Goal: Task Accomplishment & Management: Manage account settings

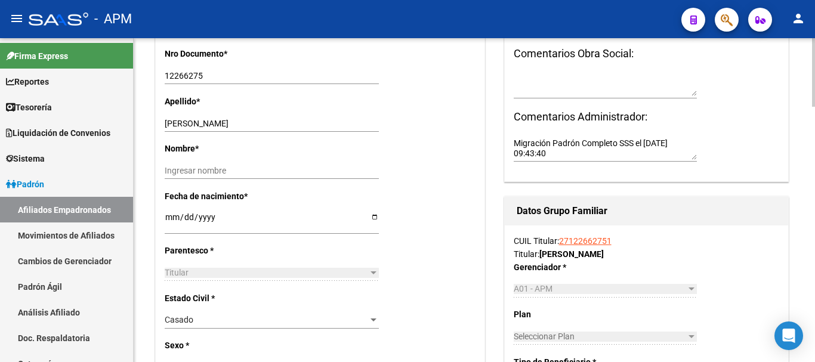
scroll to position [418, 0]
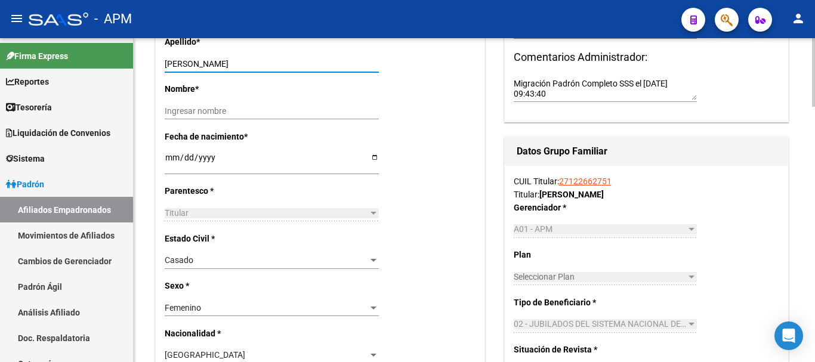
drag, startPoint x: 198, startPoint y: 65, endPoint x: 255, endPoint y: 63, distance: 57.9
click at [255, 63] on input "[PERSON_NAME]" at bounding box center [272, 64] width 214 height 10
type input "RAFAELI"
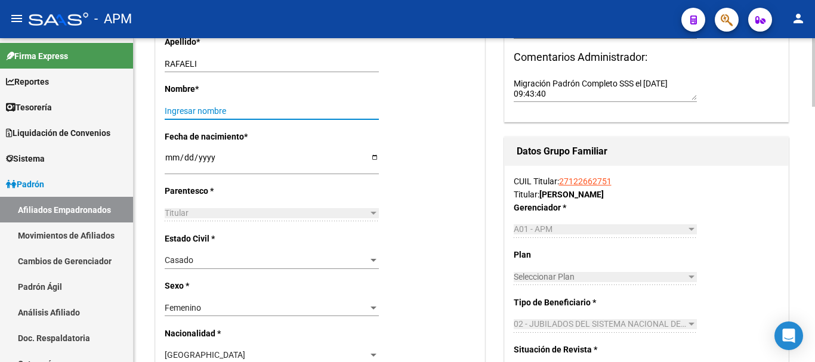
paste input "[PERSON_NAME]"
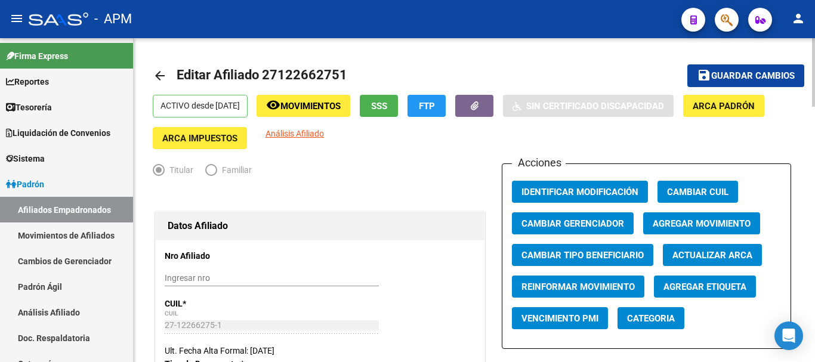
scroll to position [0, 0]
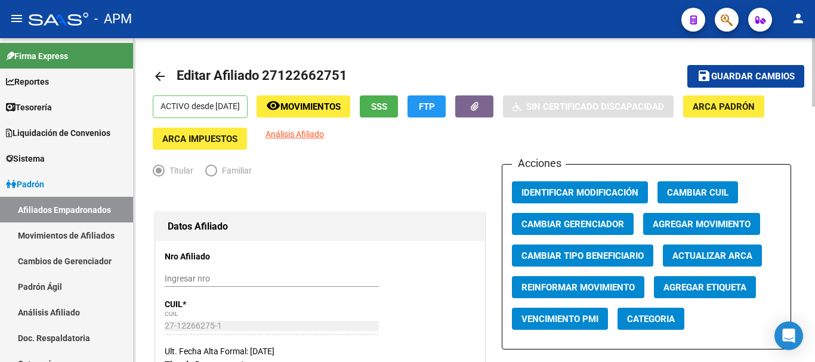
type input "[PERSON_NAME]"
click at [732, 78] on span "Guardar cambios" at bounding box center [753, 77] width 84 height 11
click at [766, 76] on span "Guardar cambios" at bounding box center [753, 77] width 84 height 11
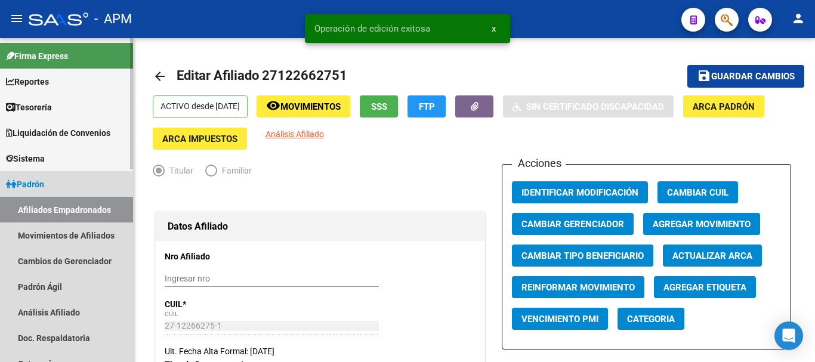
click at [79, 211] on link "Afiliados Empadronados" at bounding box center [66, 210] width 133 height 26
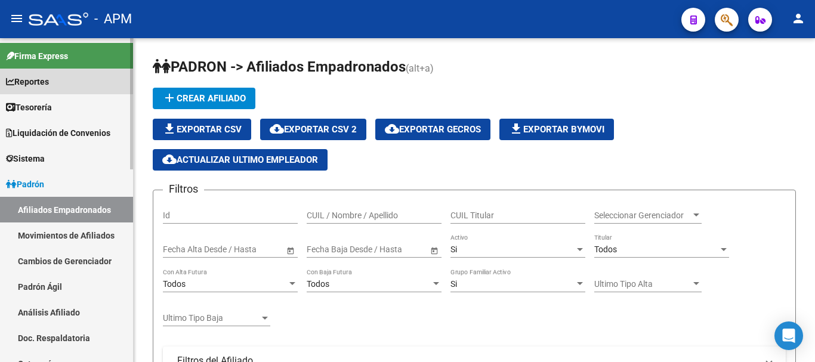
click at [64, 84] on link "Reportes" at bounding box center [66, 82] width 133 height 26
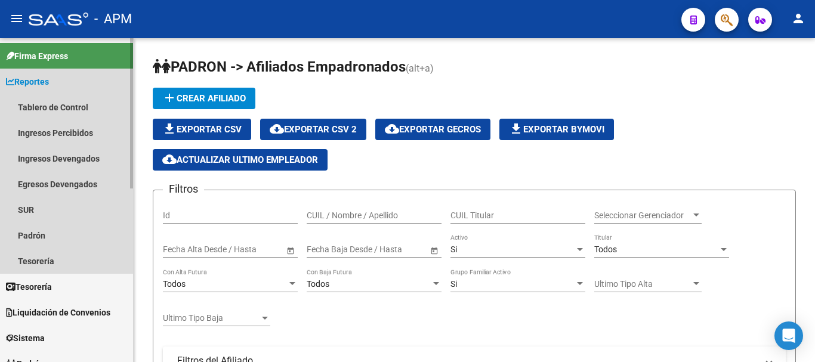
click at [86, 90] on link "Reportes" at bounding box center [66, 82] width 133 height 26
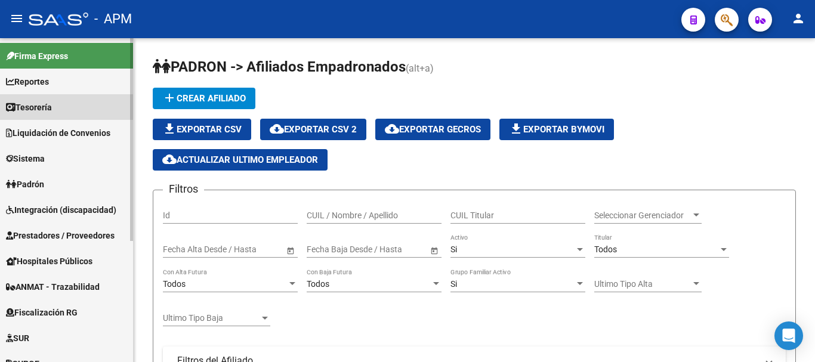
click at [88, 103] on link "Tesorería" at bounding box center [66, 107] width 133 height 26
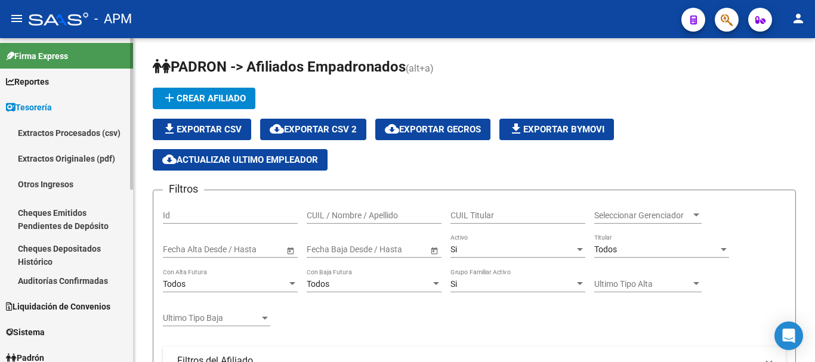
click at [82, 75] on link "Reportes" at bounding box center [66, 82] width 133 height 26
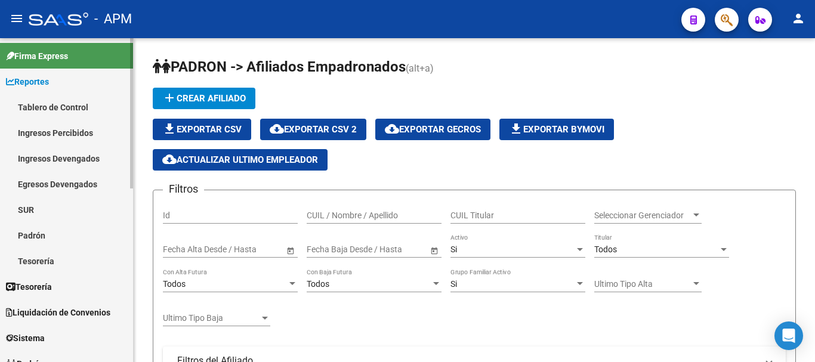
click at [78, 108] on link "Tablero de Control" at bounding box center [66, 107] width 133 height 26
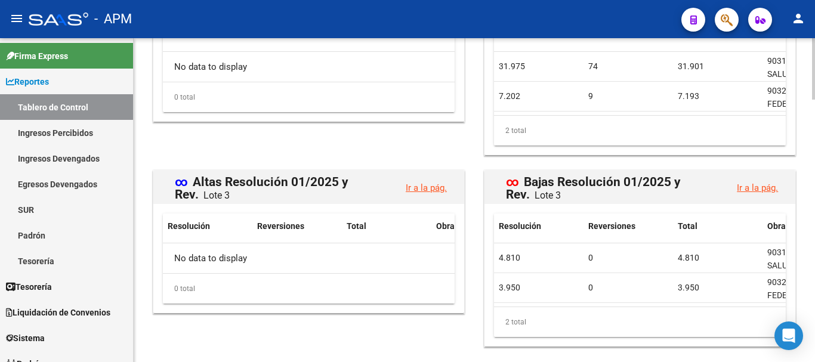
scroll to position [1392, 0]
